Goal: Check status: Check status

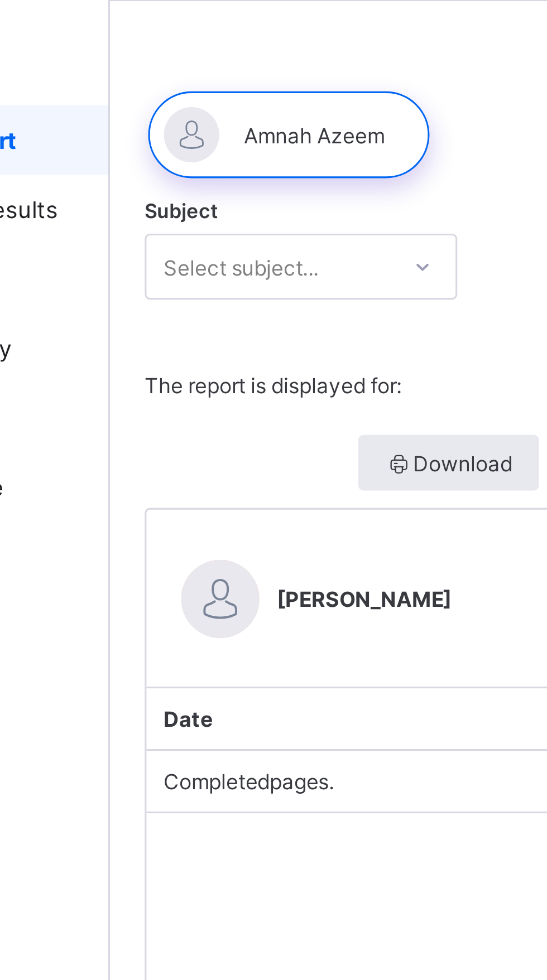
click at [253, 103] on div at bounding box center [340, 87] width 390 height 41
